Goal: Information Seeking & Learning: Learn about a topic

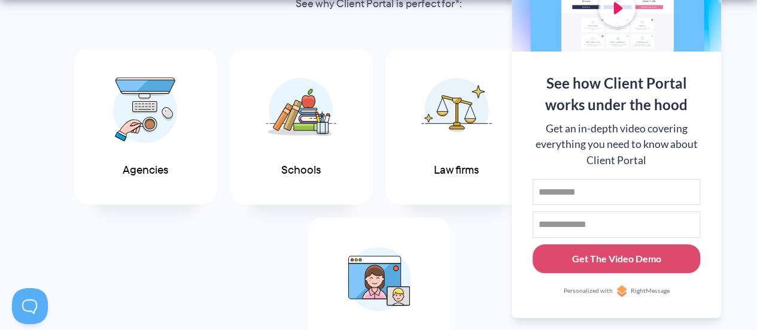
scroll to position [694, 0]
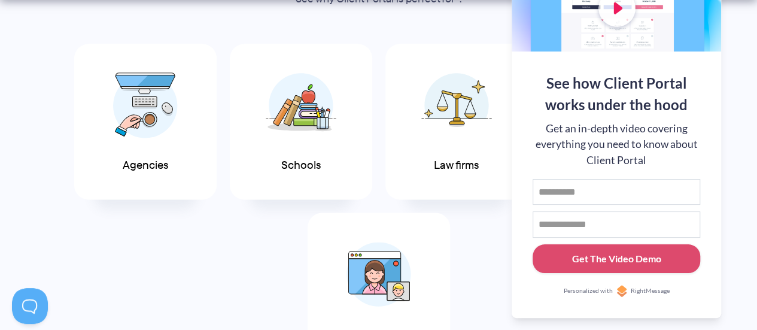
click at [269, 237] on div "Agencies Schools Law firms Accountants Coaches" at bounding box center [378, 206] width 740 height 339
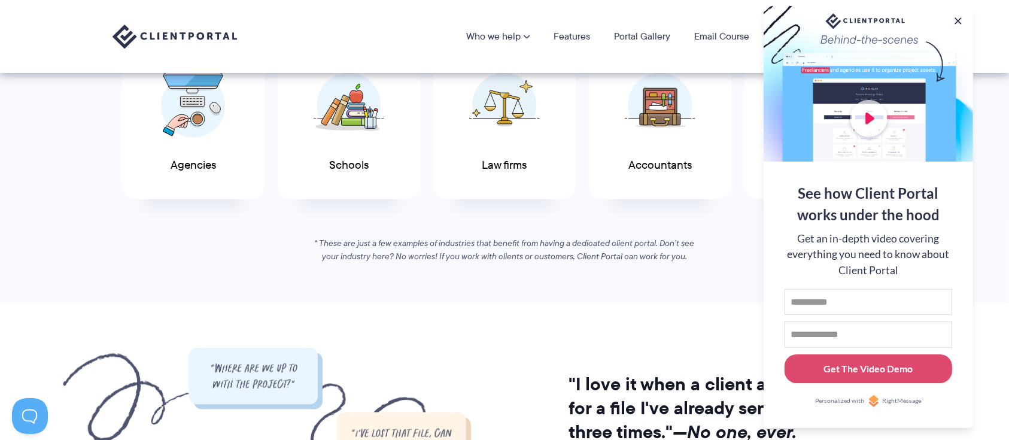
drag, startPoint x: 765, startPoint y: 0, endPoint x: 604, endPoint y: 285, distance: 327.2
click at [604, 285] on section "If you work with clients, you’ll love Client Portal See why Client Portal is pe…" at bounding box center [504, 96] width 1009 height 413
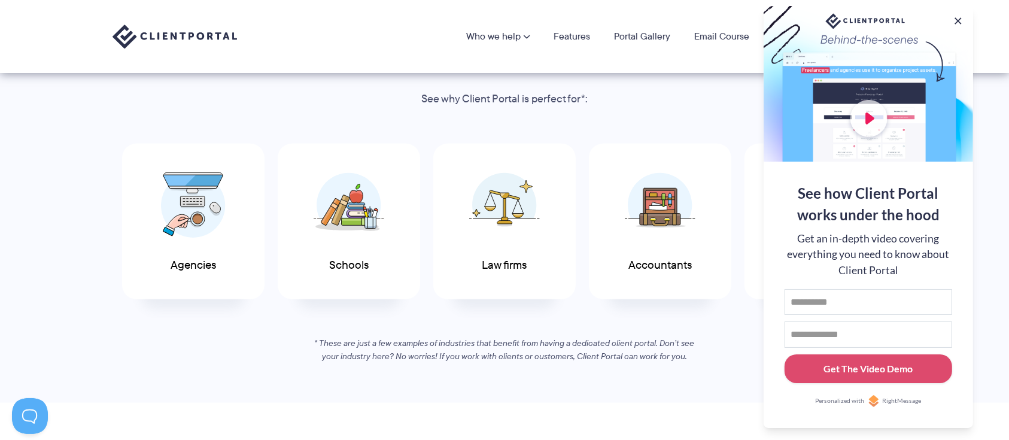
scroll to position [591, 0]
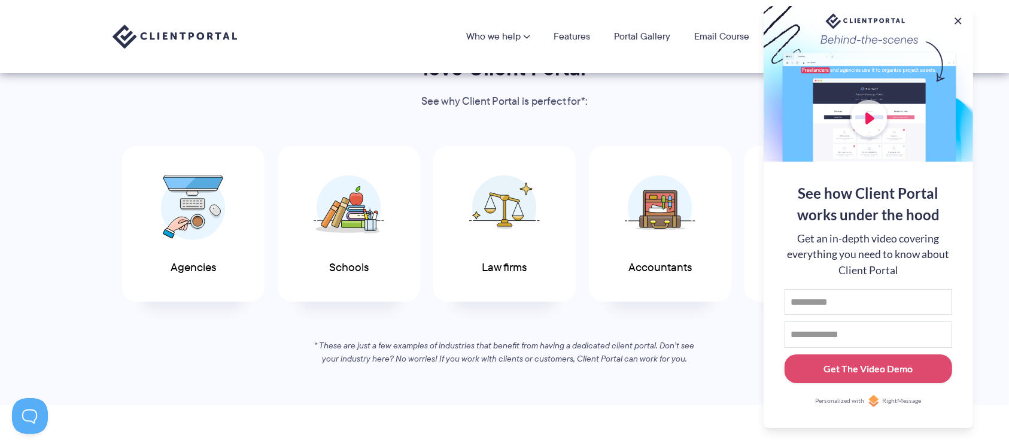
click at [756, 11] on div at bounding box center [868, 84] width 209 height 156
click at [756, 22] on button at bounding box center [958, 21] width 14 height 14
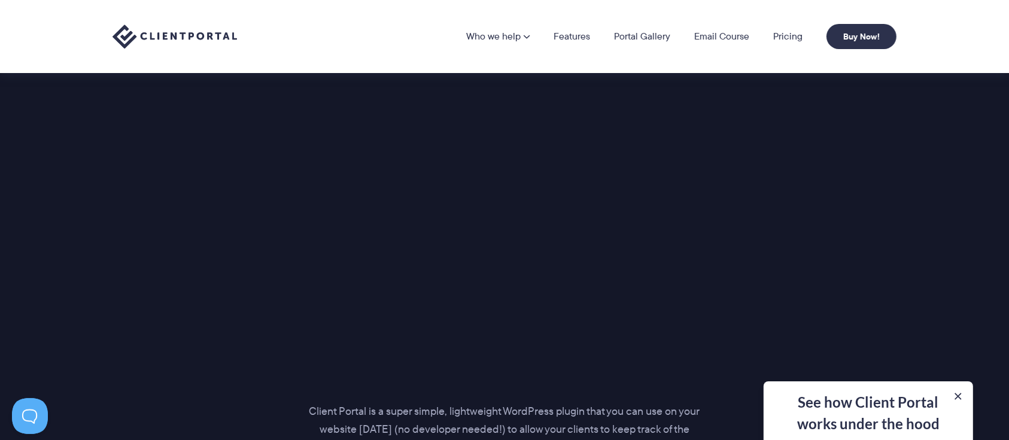
scroll to position [1513, 0]
click at [756, 38] on link "Pricing" at bounding box center [787, 37] width 29 height 10
